Goal: Information Seeking & Learning: Learn about a topic

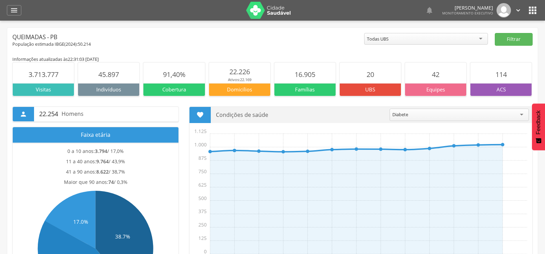
click at [19, 15] on div " Dashboard Supervisão Produtividade Mapa da cidade Mapa de cobertura Ranking A…" at bounding box center [272, 10] width 531 height 21
click at [19, 12] on div "" at bounding box center [14, 10] width 14 height 10
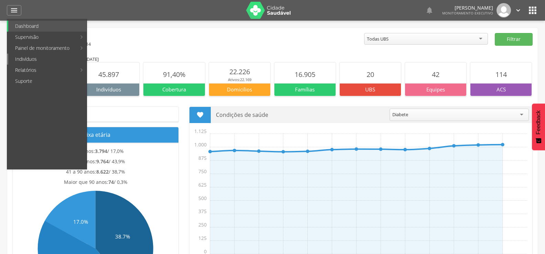
click at [39, 59] on link "Indivíduos" at bounding box center [47, 59] width 78 height 11
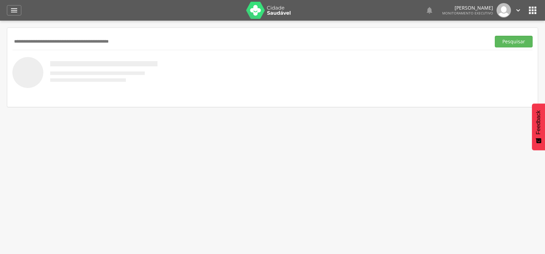
paste input "**********"
type input "**********"
click at [494, 36] on button "Pesquisar" at bounding box center [513, 42] width 38 height 12
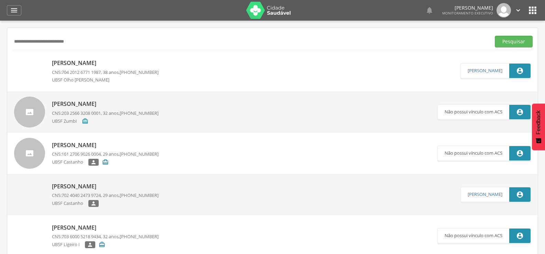
drag, startPoint x: 79, startPoint y: 46, endPoint x: 0, endPoint y: 48, distance: 79.1
click at [0, 48] on div " Supervisão  Distritos  Ubs Coordenador: - Queimadas / PB Intervalo de Tempo…" at bounding box center [272, 148] width 545 height 254
type input "**********"
click at [494, 36] on button "Pesquisar" at bounding box center [513, 42] width 38 height 12
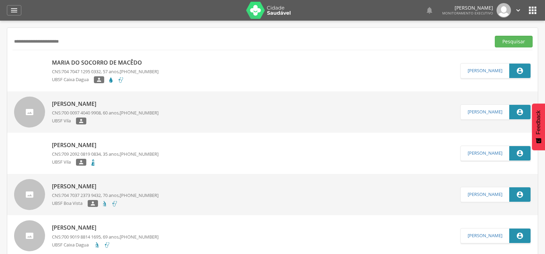
click at [99, 57] on div "Maria do Socorro de Macêdo CNS: 704 7047 1295 0332 , 57 anos, (83) 99393-4268 U…" at bounding box center [105, 71] width 107 height 29
type input "**********"
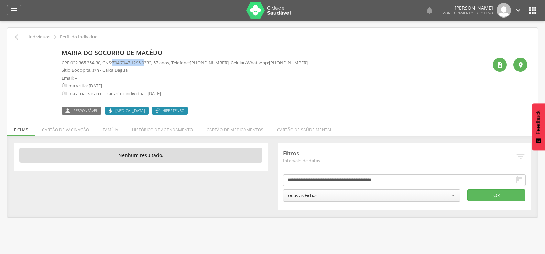
drag, startPoint x: 117, startPoint y: 63, endPoint x: 157, endPoint y: 63, distance: 39.5
click at [151, 63] on span "704 7047 1295 0332" at bounding box center [131, 62] width 39 height 6
drag, startPoint x: 157, startPoint y: 63, endPoint x: 152, endPoint y: 63, distance: 4.5
click at [151, 63] on span "704 7047 1295 0332" at bounding box center [131, 62] width 39 height 6
drag, startPoint x: 117, startPoint y: 62, endPoint x: 159, endPoint y: 62, distance: 41.9
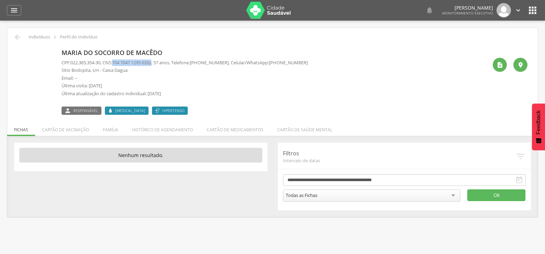
click at [159, 62] on p "CPF: 022.365.354-30 , CNS: 704 7047 1295 0332 , 57 anos, Telefone: (83) 99393-4…" at bounding box center [185, 62] width 246 height 7
copy span "704 7047 1295 0332"
click at [17, 34] on icon "" at bounding box center [17, 37] width 8 height 8
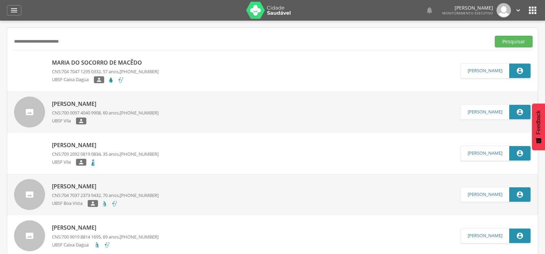
click at [17, 34] on div "**********" at bounding box center [272, 41] width 520 height 17
drag, startPoint x: 94, startPoint y: 41, endPoint x: 0, endPoint y: 53, distance: 94.9
click at [0, 53] on div " Supervisão  Distritos  Ubs Coordenador: - Queimadas / PB Intervalo de Tempo…" at bounding box center [272, 148] width 545 height 254
paste input "**********"
type input "**********"
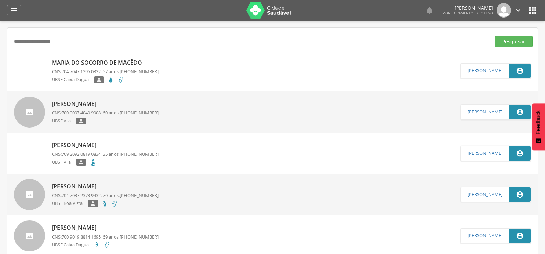
click at [494, 36] on button "Pesquisar" at bounding box center [513, 42] width 38 height 12
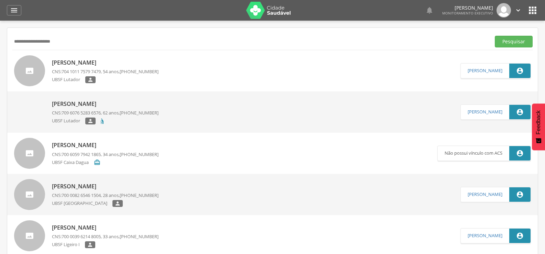
click at [78, 55] on div "Lucely da Silva Souza CNS: 704 1011 7579 7479 , 54 anos, (83) 99340-3881 UBSF L…" at bounding box center [105, 70] width 107 height 31
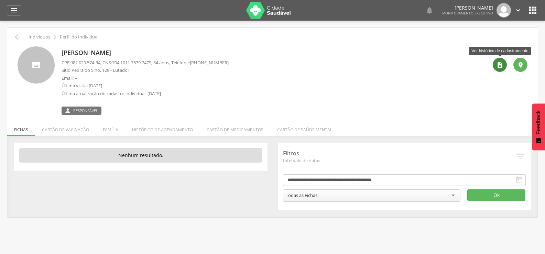
click at [502, 66] on icon "" at bounding box center [499, 65] width 7 height 7
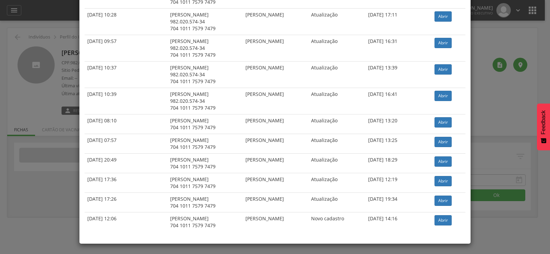
scroll to position [172, 0]
click at [436, 220] on link "Abrir" at bounding box center [442, 220] width 17 height 10
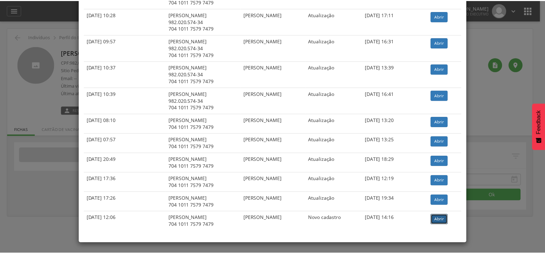
scroll to position [0, 0]
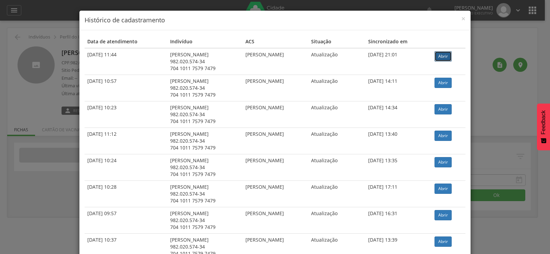
click at [442, 53] on link "Abrir" at bounding box center [442, 56] width 17 height 10
click at [91, 77] on td "02/10/2024 10:57" at bounding box center [126, 88] width 83 height 26
click at [80, 78] on div "Data de atendimento Indivíduo ACS Situação Sincronizado em 21/05/2025 11:44 Luc…" at bounding box center [274, 223] width 391 height 386
click at [51, 75] on div "× Histórico de cadastramento Data de atendimento Indivíduo ACS Situação Sincron…" at bounding box center [275, 127] width 550 height 254
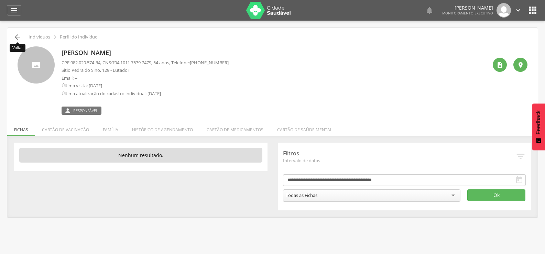
click at [19, 40] on icon "" at bounding box center [17, 37] width 8 height 8
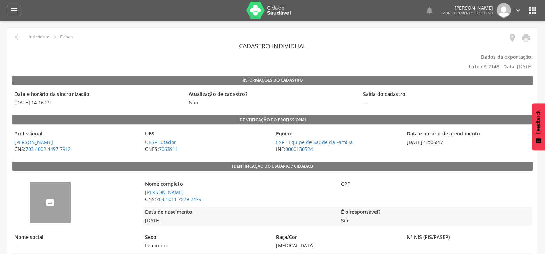
click at [527, 43] on link "" at bounding box center [524, 38] width 14 height 11
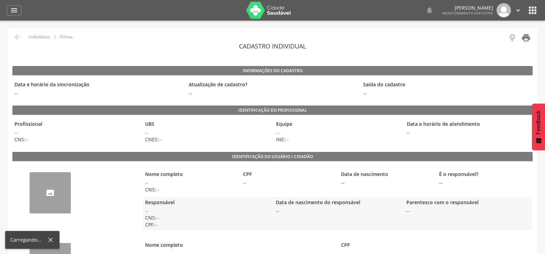
click at [528, 38] on icon "" at bounding box center [526, 38] width 10 height 10
